Goal: Find contact information: Find contact information

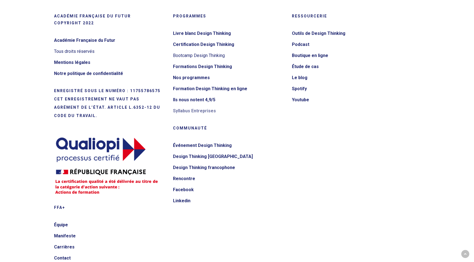
scroll to position [1311, 0]
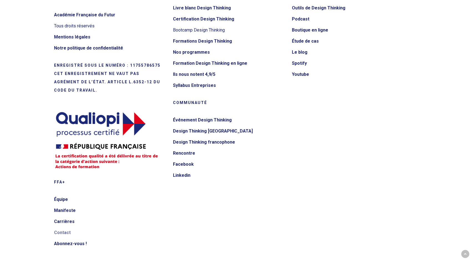
click at [61, 143] on font "Contact" at bounding box center [62, 232] width 17 height 5
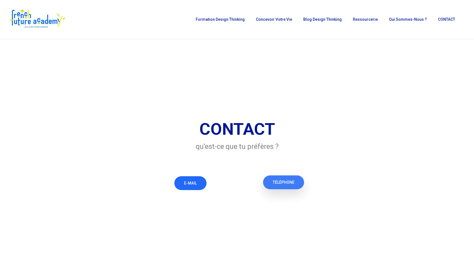
click at [282, 184] on font "TÉLÉPHONE" at bounding box center [284, 182] width 22 height 4
